Goal: Information Seeking & Learning: Check status

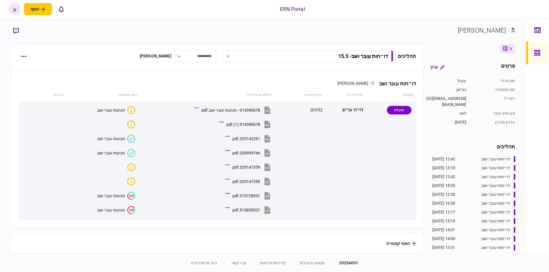
click at [16, 54] on div "תהליכים דו״חות עובר ושב - 15.5 דו״חות עובר ושב - 11.8.25 12:42 11/08/2025 דו״חו…" at bounding box center [217, 57] width 412 height 27
click at [19, 57] on button "button" at bounding box center [23, 56] width 10 height 10
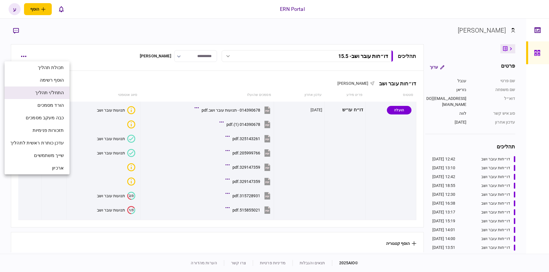
click at [42, 90] on span "התחל/י תהליך" at bounding box center [49, 92] width 29 height 7
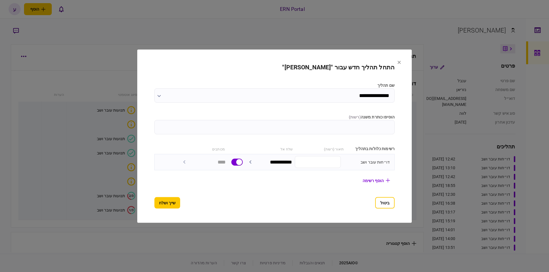
click at [267, 152] on section "**********" at bounding box center [274, 158] width 240 height 25
click at [277, 124] on input "הוסיפו כותרת משנה ( רשות )" at bounding box center [274, 127] width 240 height 14
type input "*******"
click at [115, 47] on div at bounding box center [274, 136] width 549 height 272
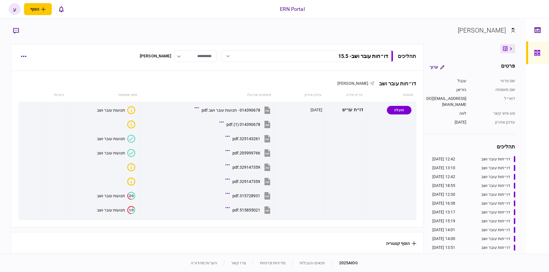
click at [268, 58] on div "דו״חות עובר ושב - 15.5" at bounding box center [314, 56] width 148 height 6
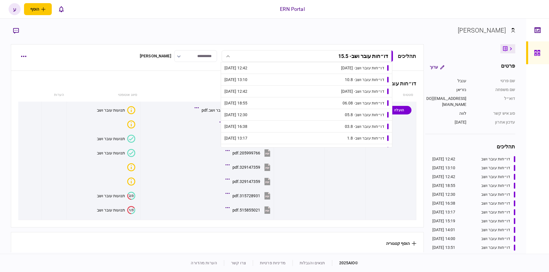
click at [341, 69] on div "דו״חות עובר ושב - [DATE]" at bounding box center [362, 68] width 43 height 6
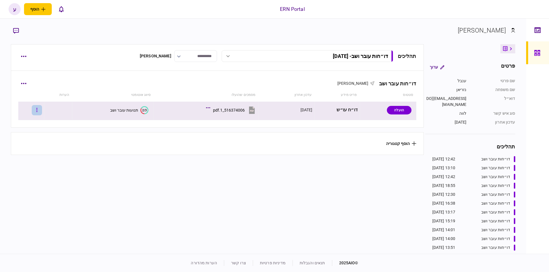
click at [42, 112] on button "button" at bounding box center [37, 110] width 10 height 10
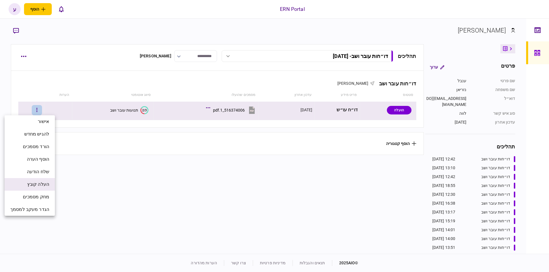
click at [49, 182] on li "העלה קובץ" at bounding box center [30, 184] width 50 height 13
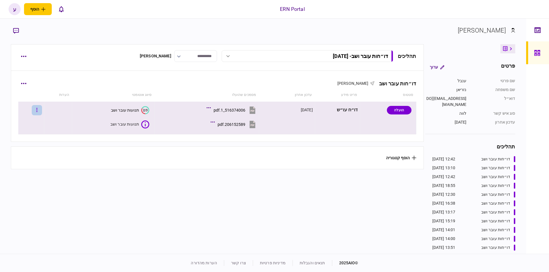
click at [37, 108] on icon "button" at bounding box center [36, 109] width 1 height 5
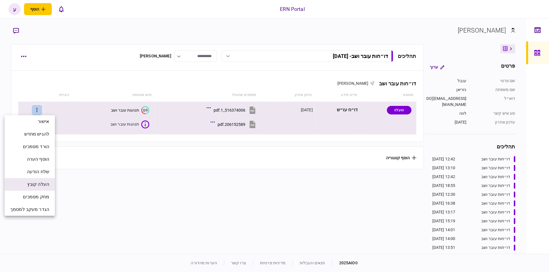
click at [43, 183] on span "העלה קובץ" at bounding box center [38, 184] width 22 height 7
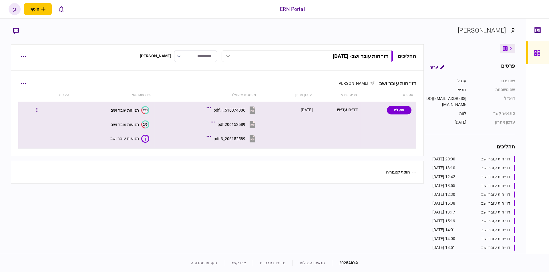
click at [132, 124] on div "תנועות עובר ושב" at bounding box center [125, 124] width 28 height 5
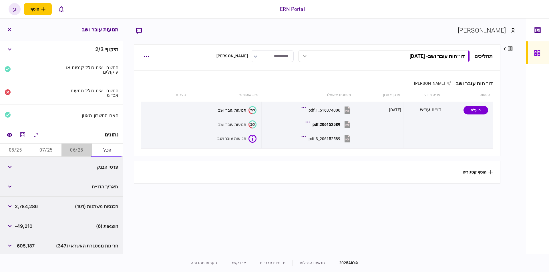
click at [80, 148] on button "06/25" at bounding box center [76, 151] width 31 height 14
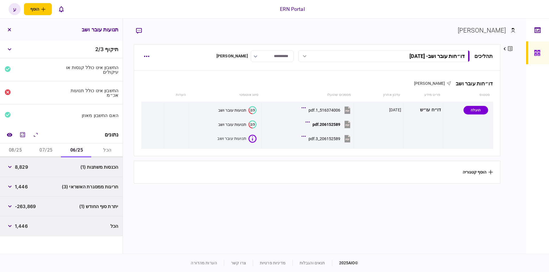
click at [47, 149] on button "07/25" at bounding box center [46, 151] width 31 height 14
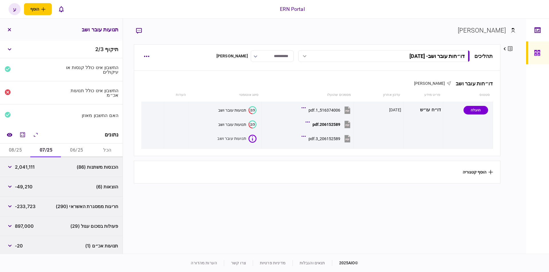
click at [13, 146] on button "08/25" at bounding box center [15, 151] width 31 height 14
click at [196, 190] on section "תהליכים דו״חות עובר ושב - 11.8.25 דו״חות עובר ושב - 11.8.25 20:00 11/08/2025 דו…" at bounding box center [317, 148] width 366 height 208
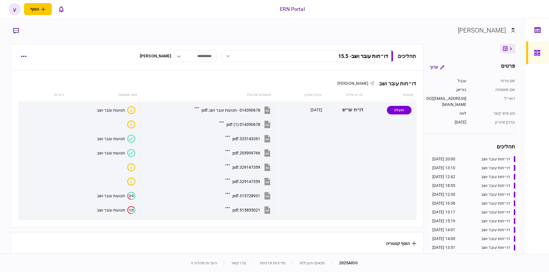
click at [224, 56] on div at bounding box center [228, 56] width 9 height 2
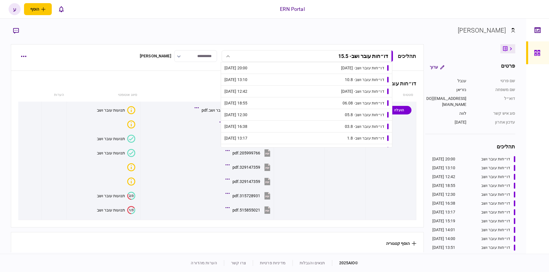
click at [344, 68] on div "דו״חות עובר ושב - [DATE]" at bounding box center [362, 68] width 43 height 6
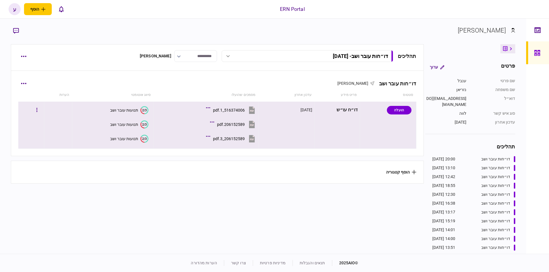
click at [229, 144] on button "206152589_3.pdf" at bounding box center [231, 138] width 49 height 13
click at [127, 147] on td "2/3 תנועות עובר ושב 2/3 תנועות עובר ושב 2/3 תנועות עובר ושב" at bounding box center [112, 125] width 81 height 47
click at [123, 142] on button "2/3 תנועות עובר ושב" at bounding box center [129, 139] width 38 height 8
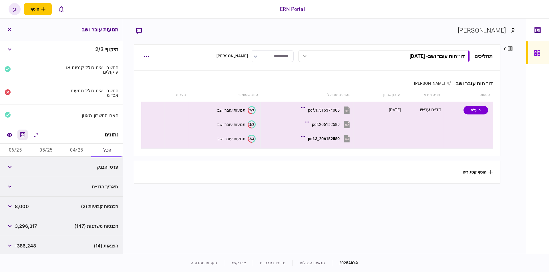
click at [20, 131] on icon "מחשבון" at bounding box center [22, 134] width 7 height 7
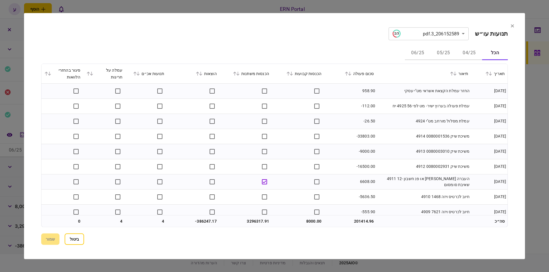
click at [438, 51] on button "05/25" at bounding box center [443, 53] width 26 height 14
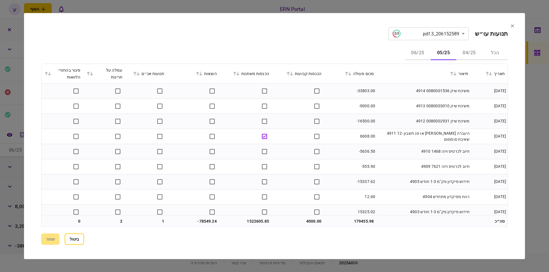
click at [351, 72] on icon at bounding box center [349, 73] width 3 height 4
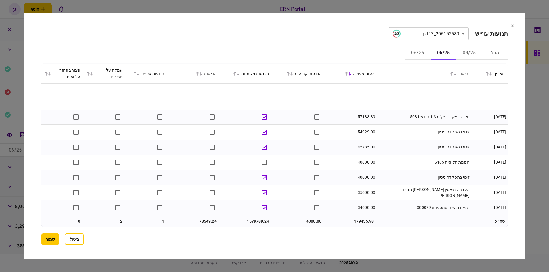
scroll to position [97, 0]
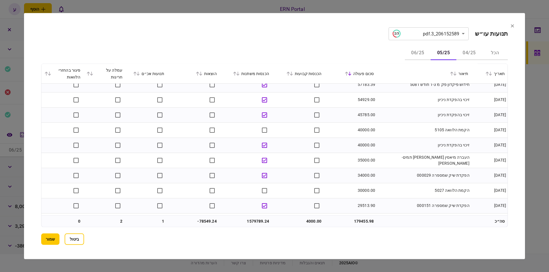
click at [389, 178] on td "הפקדת שיק שמספרה 000029" at bounding box center [423, 175] width 94 height 15
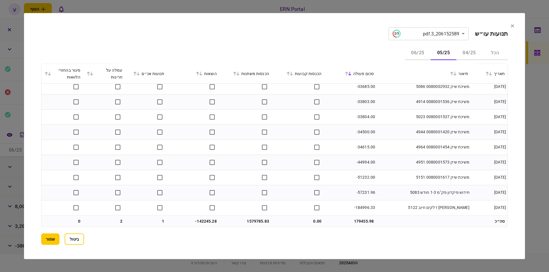
scroll to position [4502, 0]
click at [424, 50] on button "06/25" at bounding box center [418, 53] width 26 height 14
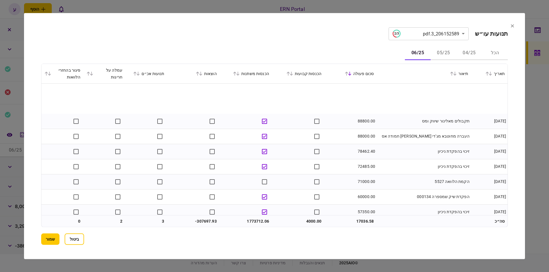
scroll to position [65, 0]
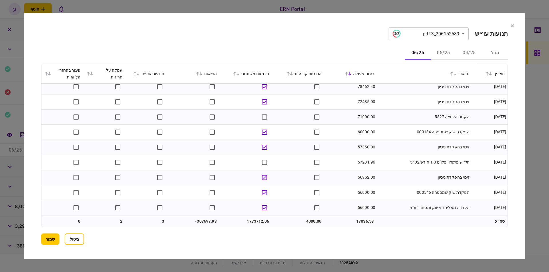
click at [374, 141] on td "57350.00" at bounding box center [350, 147] width 52 height 15
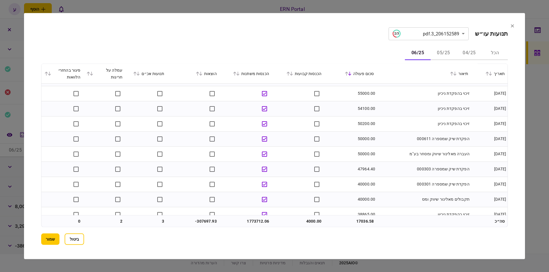
scroll to position [259, 0]
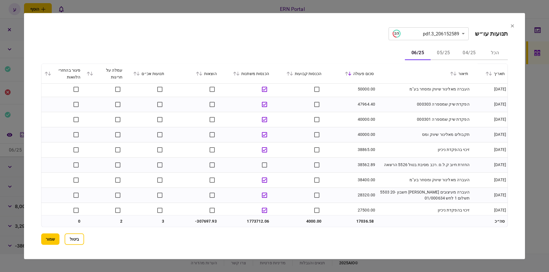
click at [397, 122] on td "הפקדת שיק שמספרה 000301" at bounding box center [423, 119] width 94 height 15
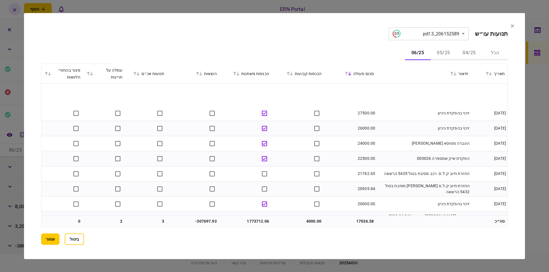
scroll to position [389, 0]
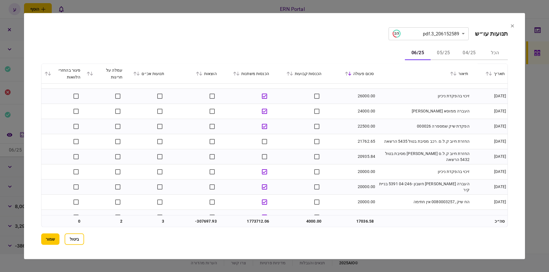
click at [439, 170] on td "זיכוי בהפקדת ניכיון" at bounding box center [423, 171] width 94 height 15
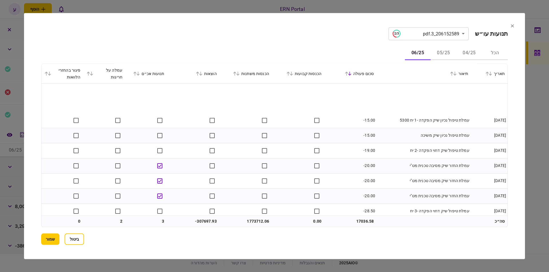
scroll to position [1684, 0]
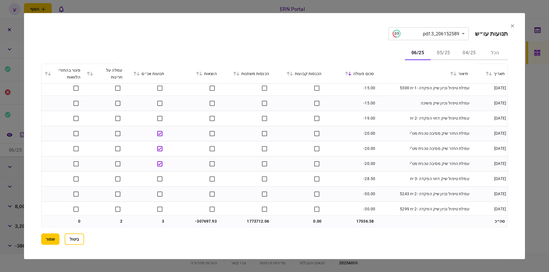
click at [435, 186] on td "עמלת טיפול שיק דחוי הפקדה -3 יח" at bounding box center [423, 178] width 94 height 15
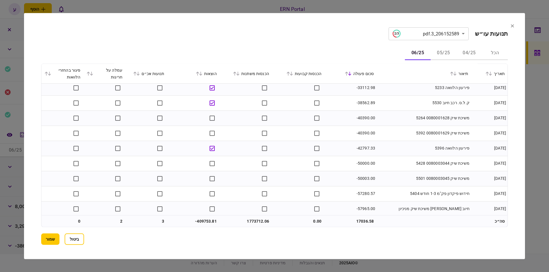
scroll to position [4775, 0]
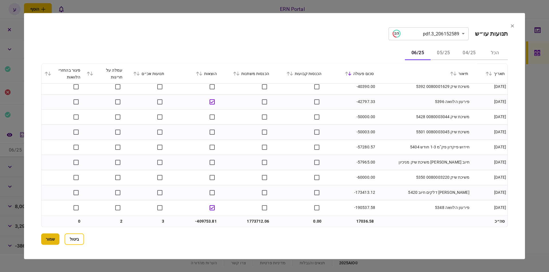
click at [54, 235] on button "שמור" at bounding box center [50, 239] width 18 height 11
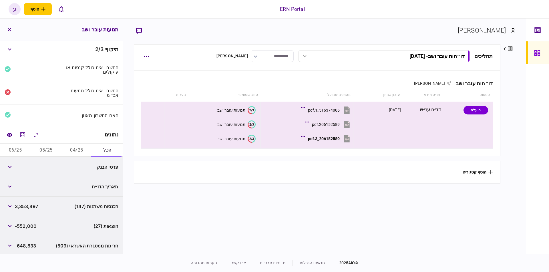
click at [49, 149] on button "05/25" at bounding box center [46, 151] width 31 height 14
click at [30, 165] on span "1,579,785" at bounding box center [26, 167] width 22 height 7
copy span "1,579,785"
click at [21, 187] on span "-142,246" at bounding box center [25, 186] width 21 height 7
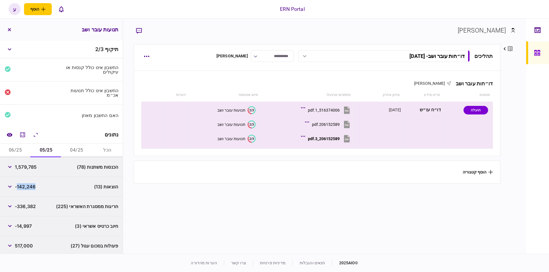
click at [21, 187] on span "-142,246" at bounding box center [25, 186] width 21 height 7
copy span "142,246"
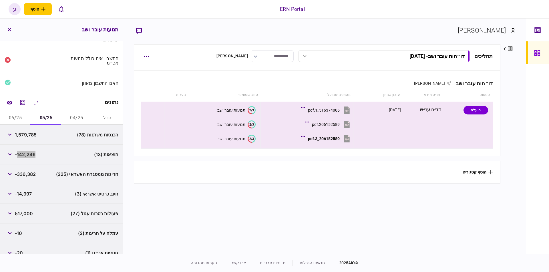
scroll to position [65, 0]
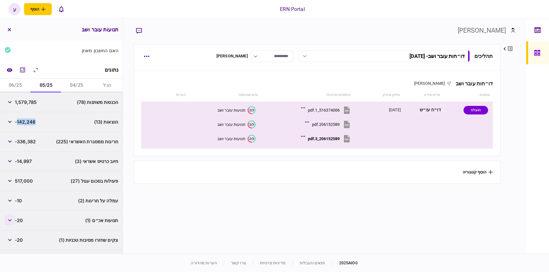
click at [12, 218] on button "button" at bounding box center [10, 220] width 10 height 10
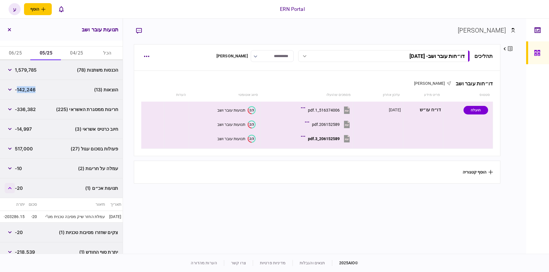
click at [13, 185] on button "button" at bounding box center [10, 188] width 10 height 10
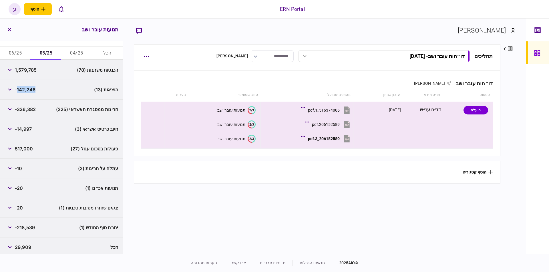
scroll to position [99, 0]
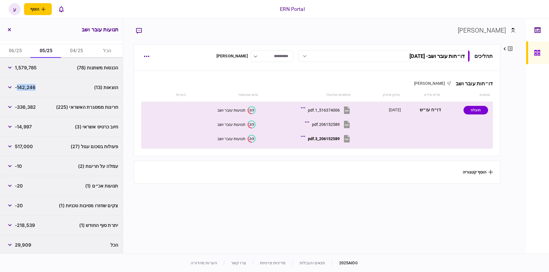
click at [28, 223] on span "-218,539" at bounding box center [25, 225] width 20 height 7
copy div "-218,539"
click at [15, 46] on button "06/25" at bounding box center [15, 51] width 31 height 14
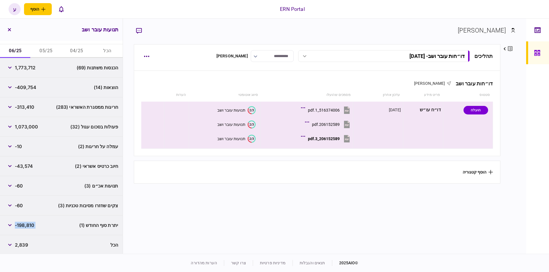
click at [34, 70] on div "1,773,712" at bounding box center [20, 68] width 31 height 10
click at [34, 66] on span "1,773,712" at bounding box center [25, 67] width 21 height 7
copy span "1,773,712"
click at [31, 85] on span "-409,754" at bounding box center [25, 87] width 21 height 7
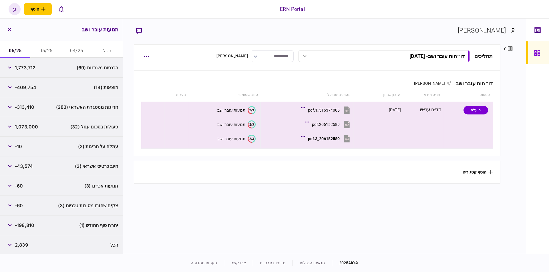
click at [31, 85] on span "-409,754" at bounding box center [25, 87] width 21 height 7
copy span "409,754"
click at [235, 138] on div "תנועות עובר ושב" at bounding box center [231, 139] width 28 height 5
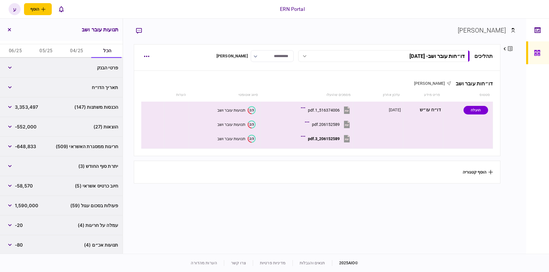
click at [17, 49] on button "06/25" at bounding box center [15, 51] width 31 height 14
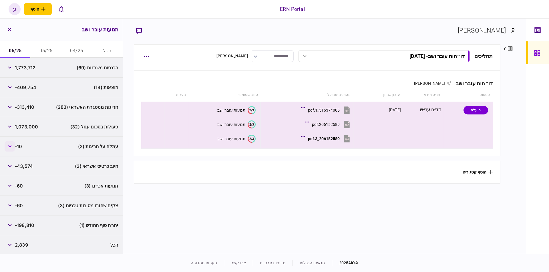
click at [6, 145] on button "button" at bounding box center [10, 146] width 10 height 10
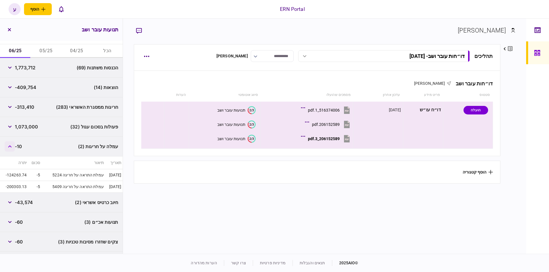
click at [7, 144] on button "button" at bounding box center [10, 146] width 10 height 10
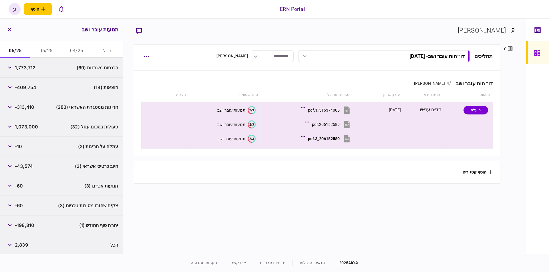
click at [28, 225] on span "-198,810" at bounding box center [24, 225] width 19 height 7
copy div "-198,810"
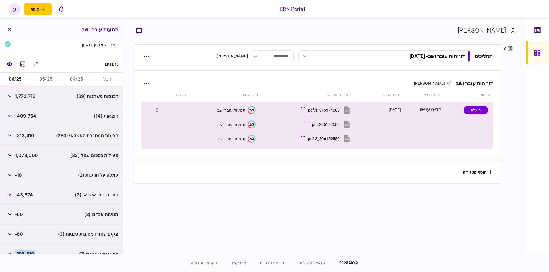
click at [323, 142] on button "206152589_3.pdf" at bounding box center [326, 138] width 49 height 13
click at [315, 122] on div "206152589.pdf" at bounding box center [326, 124] width 28 height 5
click at [242, 126] on div "תנועות עובר ושב" at bounding box center [231, 124] width 28 height 5
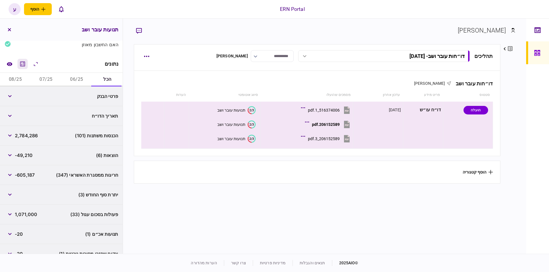
click at [23, 61] on icon "מחשבון" at bounding box center [22, 64] width 7 height 7
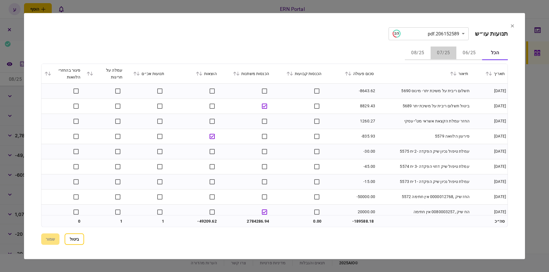
click at [449, 52] on button "07/25" at bounding box center [443, 53] width 26 height 14
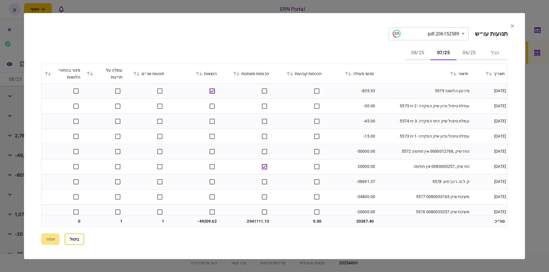
click at [351, 73] on icon at bounding box center [349, 73] width 3 height 4
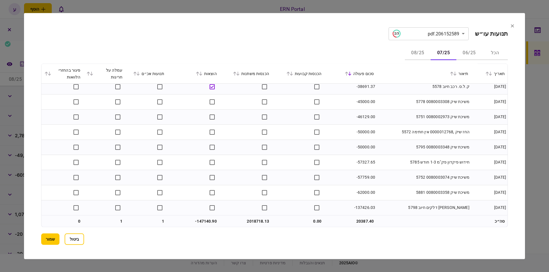
click at [419, 54] on button "08/25" at bounding box center [418, 53] width 26 height 14
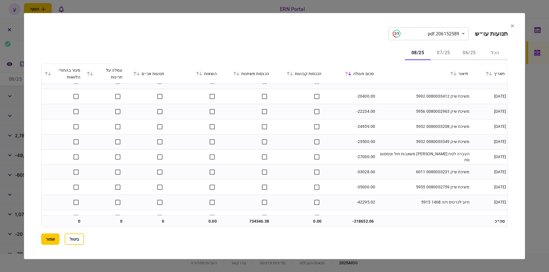
scroll to position [1565, 0]
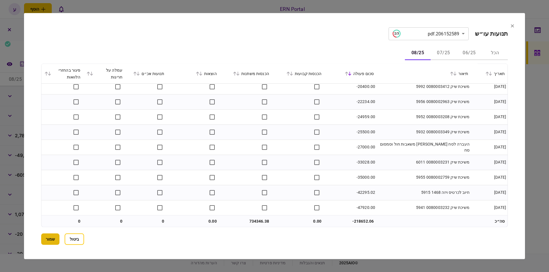
click at [59, 238] on button "שמור" at bounding box center [50, 239] width 18 height 11
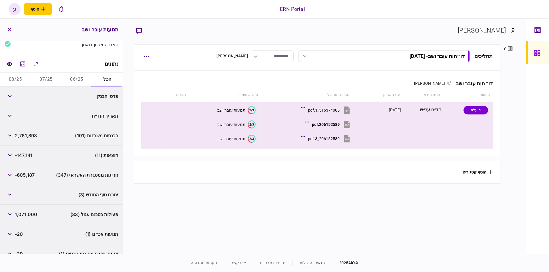
click at [53, 79] on button "07/25" at bounding box center [46, 80] width 31 height 14
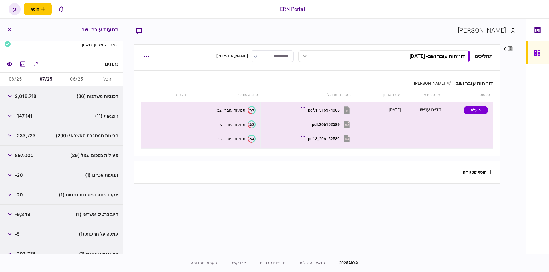
click at [27, 99] on div "2,018,718" at bounding box center [21, 96] width 32 height 10
click at [27, 98] on span "2,018,718" at bounding box center [25, 96] width 21 height 7
click at [27, 97] on span "2,018,718" at bounding box center [25, 96] width 21 height 7
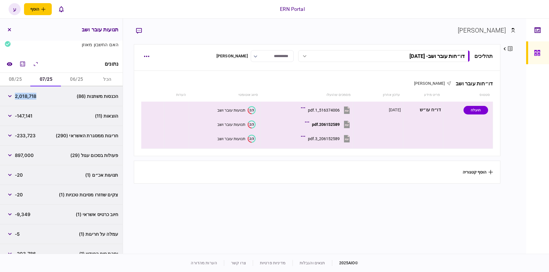
click at [16, 118] on div "-147,141" at bounding box center [19, 116] width 28 height 10
click at [20, 117] on span "-147,141" at bounding box center [23, 116] width 17 height 7
click at [10, 133] on button "button" at bounding box center [10, 136] width 10 height 10
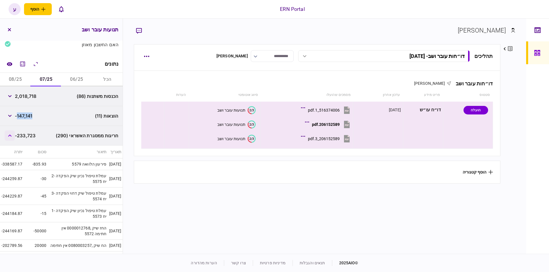
click at [10, 133] on button "button" at bounding box center [10, 136] width 10 height 10
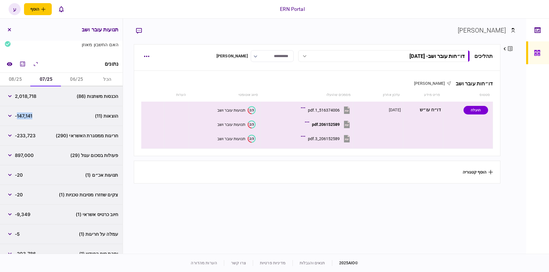
click at [117, 187] on div "צקים שחזרו מסיבות טכניות (1) -20" at bounding box center [61, 195] width 123 height 20
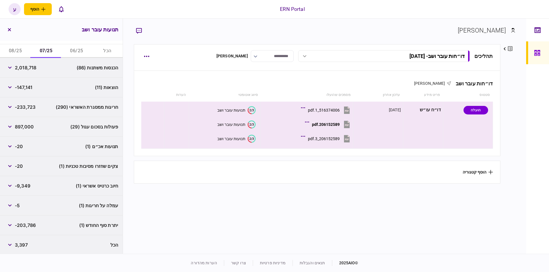
click at [29, 224] on span "-203,786" at bounding box center [25, 225] width 21 height 7
copy div "-203,786"
click at [14, 47] on button "08/25" at bounding box center [15, 51] width 31 height 14
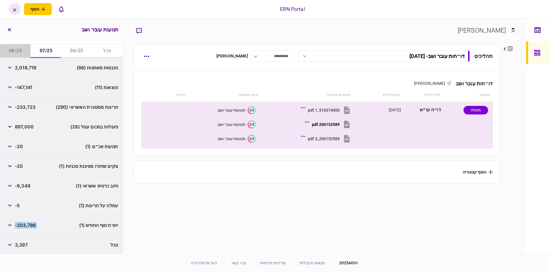
scroll to position [21, 0]
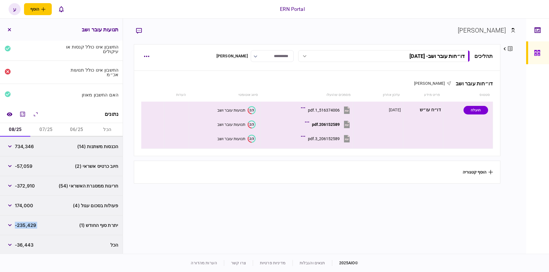
click at [25, 143] on span "734,346" at bounding box center [24, 146] width 19 height 7
copy span "734,346"
click at [21, 222] on span "-235,429" at bounding box center [25, 225] width 21 height 7
click at [22, 223] on span "-235,429" at bounding box center [25, 225] width 21 height 7
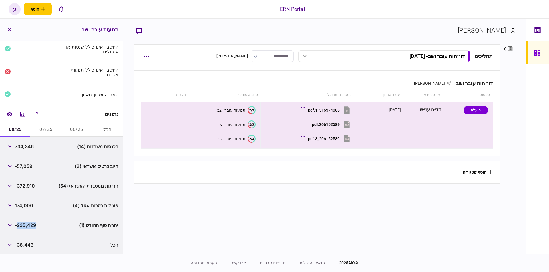
click at [22, 223] on span "-235,429" at bounding box center [25, 225] width 21 height 7
copy div "-235,429"
